Goal: Task Accomplishment & Management: Use online tool/utility

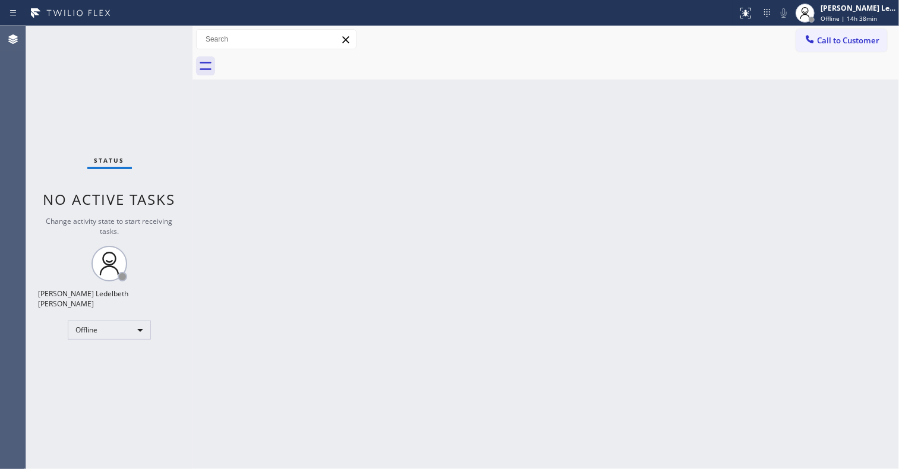
drag, startPoint x: 40, startPoint y: 270, endPoint x: 46, endPoint y: 267, distance: 6.4
click at [43, 269] on div "Status No active tasks Change activity state to start receiving tasks. Mitz [PE…" at bounding box center [109, 247] width 166 height 443
click at [135, 326] on div "Offline" at bounding box center [109, 330] width 83 height 19
click at [115, 370] on li "Unavailable" at bounding box center [108, 371] width 80 height 14
click at [31, 361] on div "Status No active tasks Change activity state to start receiving tasks. Mitz [PE…" at bounding box center [109, 247] width 166 height 443
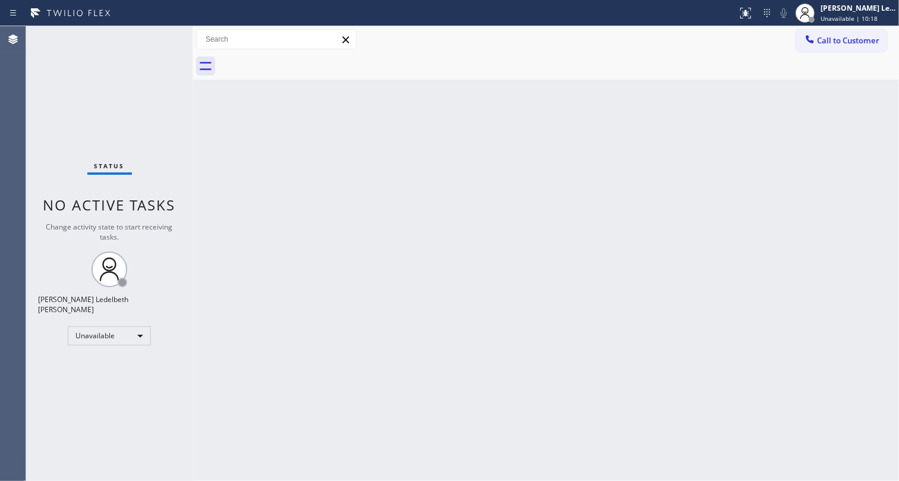
click at [519, 261] on div "Back to Dashboard Change Sender ID Customers Technicians Select a contact Outbo…" at bounding box center [545, 253] width 706 height 454
